Goal: Task Accomplishment & Management: Use online tool/utility

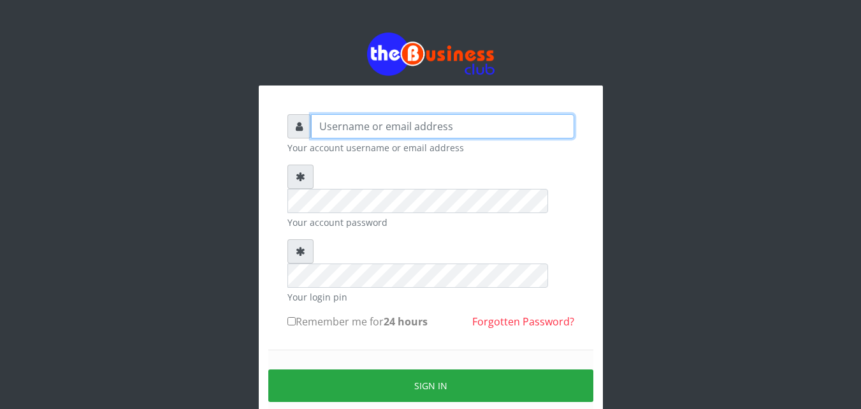
click at [411, 130] on input "text" at bounding box center [442, 126] width 263 height 24
type input "Innocent"
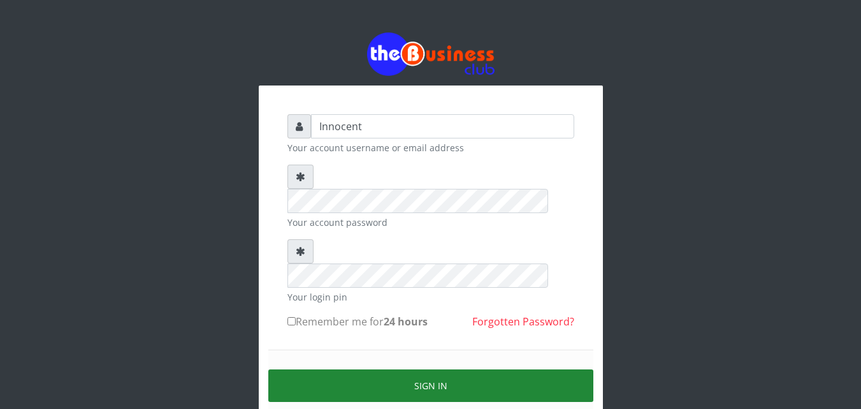
click at [444, 369] on button "Sign in" at bounding box center [430, 385] width 325 height 33
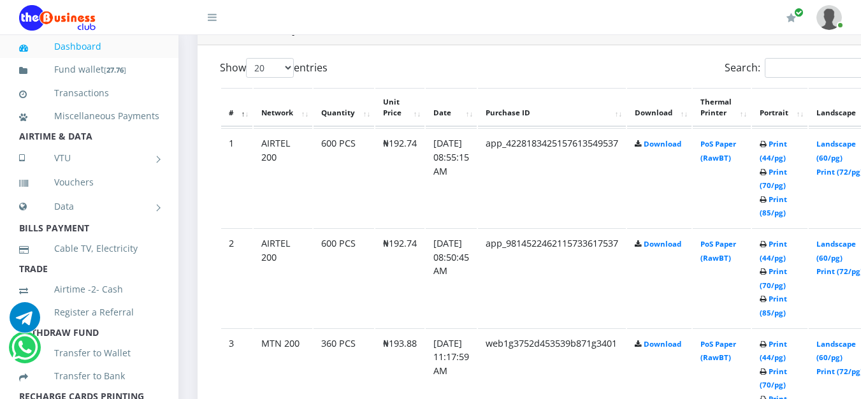
scroll to position [685, 0]
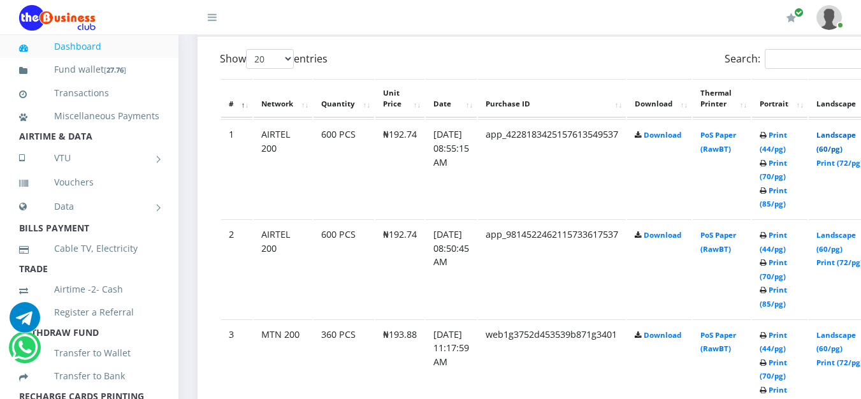
click at [851, 137] on link "Landscape (60/pg)" at bounding box center [837, 142] width 40 height 24
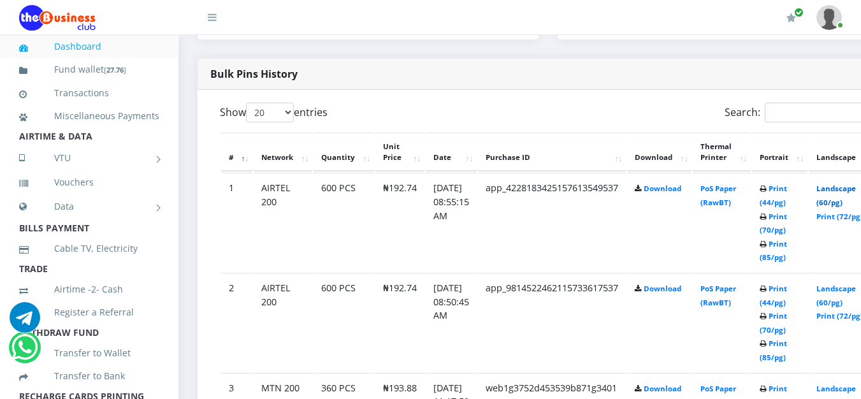
click at [845, 190] on link "Landscape (60/pg)" at bounding box center [837, 196] width 40 height 24
